Goal: Task Accomplishment & Management: Use online tool/utility

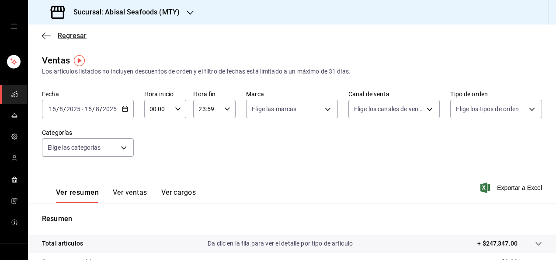
click at [78, 37] on span "Regresar" at bounding box center [72, 35] width 29 height 8
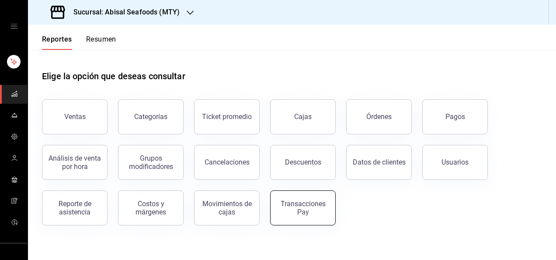
click at [307, 207] on div "Transacciones Pay" at bounding box center [303, 207] width 54 height 17
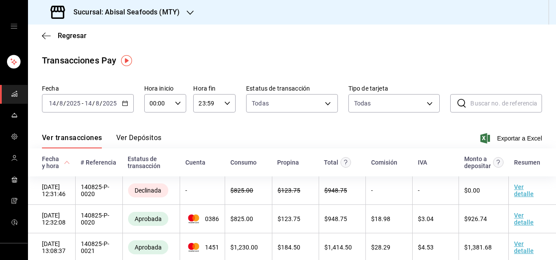
click at [106, 105] on input "2025" at bounding box center [109, 103] width 15 height 7
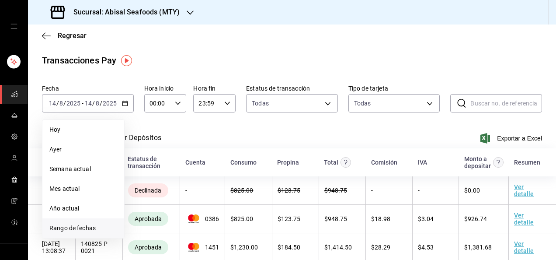
click at [90, 230] on span "Rango de fechas" at bounding box center [83, 228] width 68 height 9
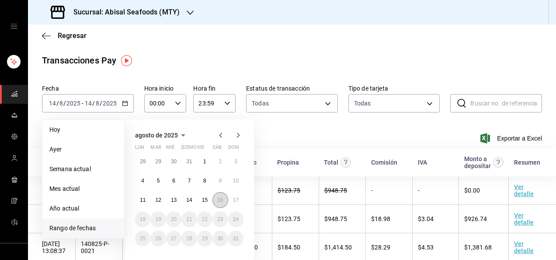
click at [223, 198] on abbr "16" at bounding box center [220, 200] width 6 height 6
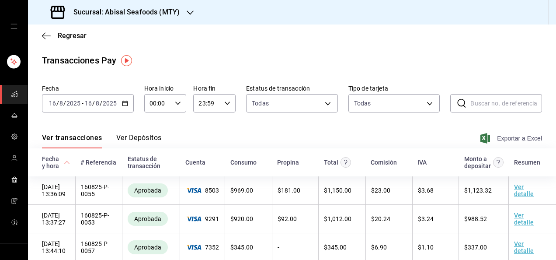
click at [502, 139] on span "Exportar a Excel" at bounding box center [512, 138] width 60 height 10
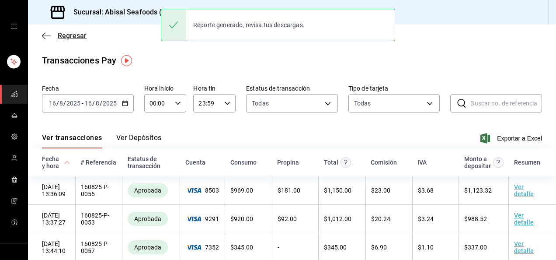
click at [72, 37] on span "Regresar" at bounding box center [72, 35] width 29 height 8
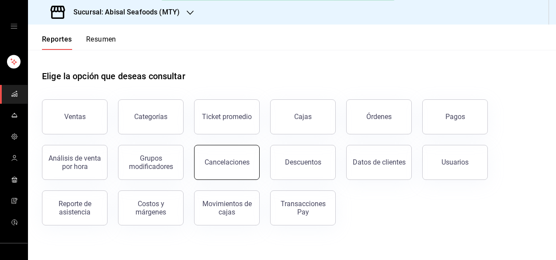
click at [225, 163] on div "Cancelaciones" at bounding box center [227, 162] width 45 height 8
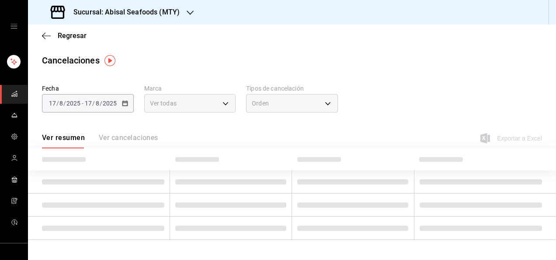
click at [94, 98] on div "[DATE] [DATE] - [DATE] [DATE]" at bounding box center [88, 103] width 92 height 18
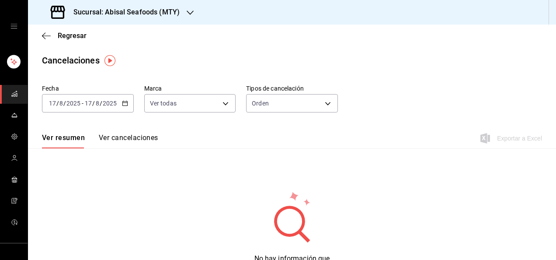
click at [96, 106] on input "8" at bounding box center [97, 103] width 4 height 7
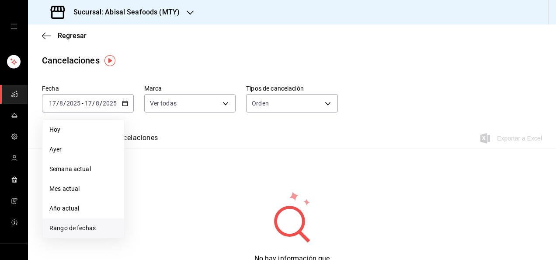
click at [84, 227] on span "Rango de fechas" at bounding box center [83, 228] width 68 height 9
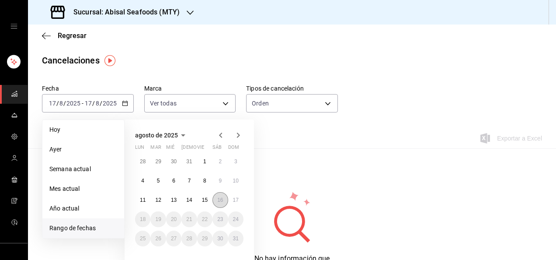
click at [220, 200] on abbr "16" at bounding box center [220, 200] width 6 height 6
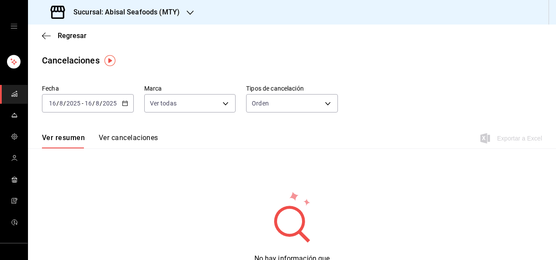
click at [143, 137] on button "Ver cancelaciones" at bounding box center [128, 140] width 59 height 15
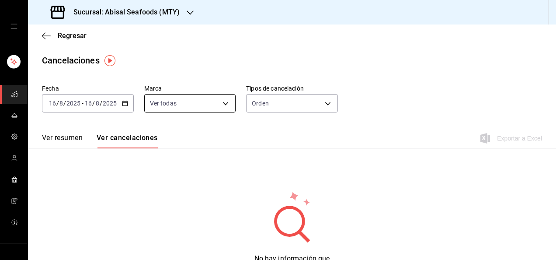
click at [222, 104] on body "Sucursal: Abisal Seafoods (MTY) Regresar Cancelaciones Fecha [DATE] [DATE] - [D…" at bounding box center [278, 130] width 556 height 260
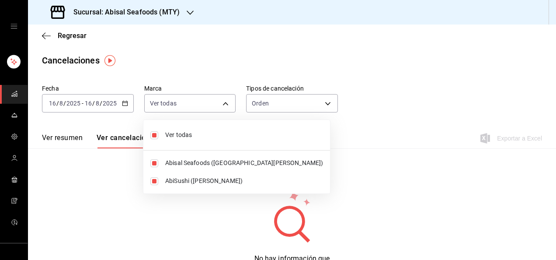
click at [281, 107] on div at bounding box center [278, 130] width 556 height 260
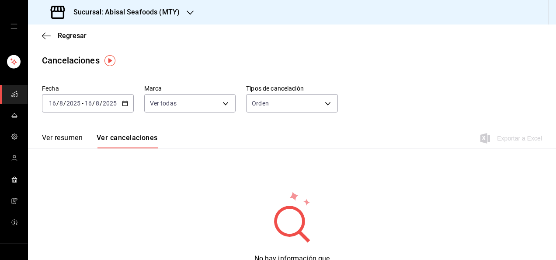
click at [281, 107] on body "Sucursal: Abisal Seafoods (MTY) Regresar Cancelaciones Fecha [DATE] [DATE] - [D…" at bounding box center [278, 130] width 556 height 260
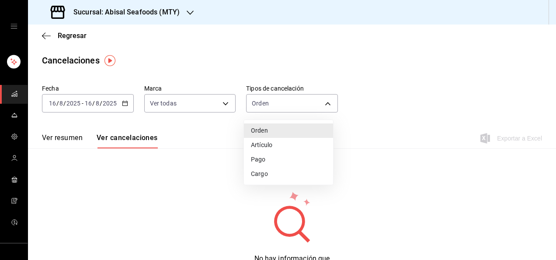
click at [274, 143] on li "Artículo" at bounding box center [288, 145] width 89 height 14
type input "ORDER_ITEM"
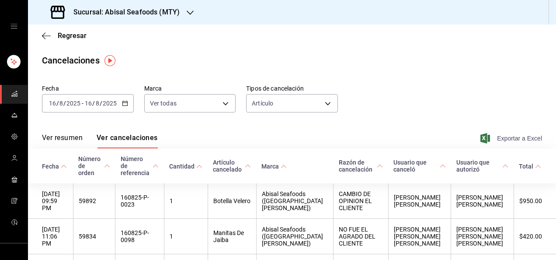
click at [510, 140] on span "Exportar a Excel" at bounding box center [512, 138] width 60 height 10
click at [77, 37] on span "Regresar" at bounding box center [72, 35] width 29 height 8
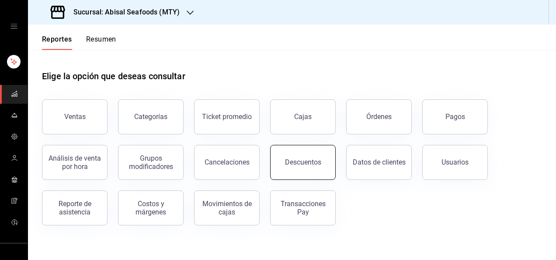
click at [310, 162] on div "Descuentos" at bounding box center [303, 162] width 36 height 8
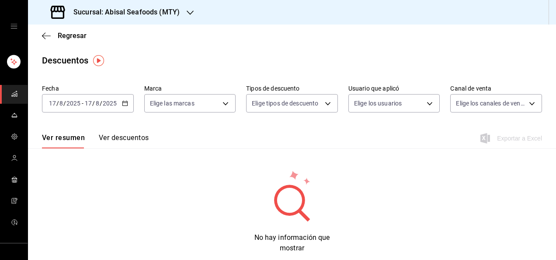
click at [94, 108] on div "[DATE] [DATE] - [DATE] [DATE]" at bounding box center [88, 103] width 92 height 18
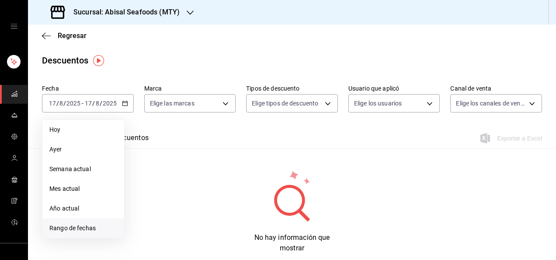
click at [81, 235] on li "Rango de fechas" at bounding box center [83, 228] width 82 height 20
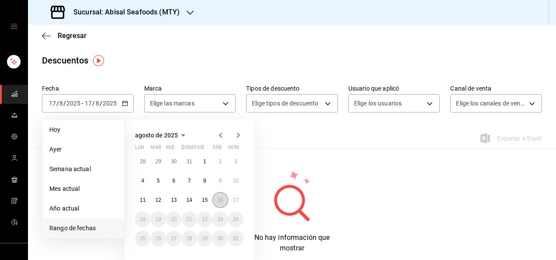
click at [220, 199] on abbr "16" at bounding box center [220, 200] width 6 height 6
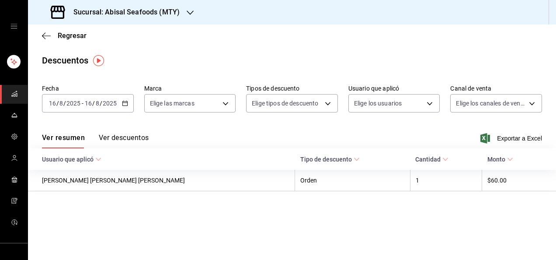
click at [132, 137] on button "Ver descuentos" at bounding box center [124, 140] width 50 height 15
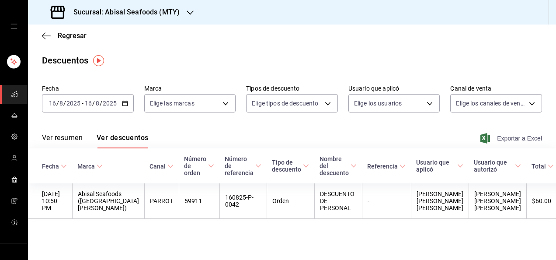
click at [507, 139] on span "Exportar a Excel" at bounding box center [512, 138] width 60 height 10
